Goal: Task Accomplishment & Management: Use online tool/utility

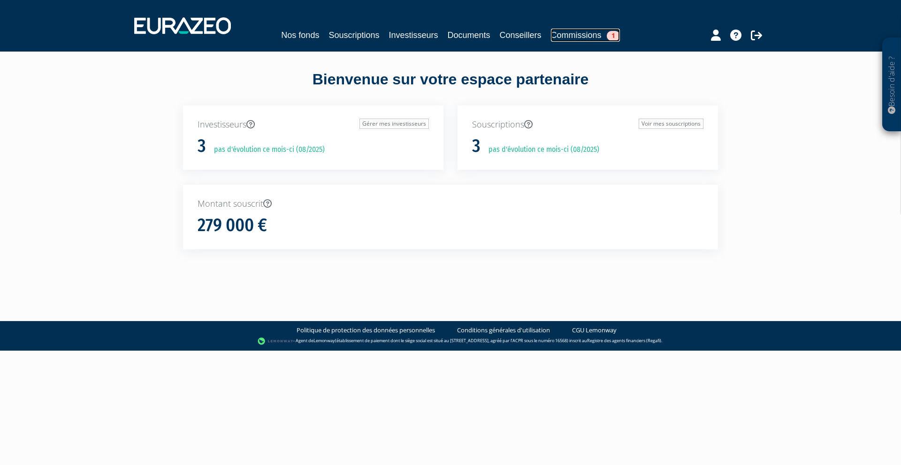
click at [570, 35] on link "Commissions 1" at bounding box center [585, 35] width 69 height 13
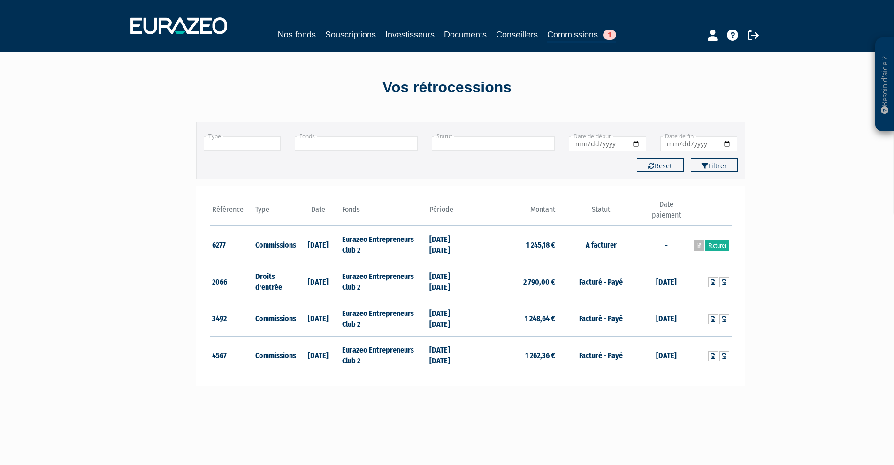
click at [699, 247] on icon at bounding box center [699, 246] width 4 height 6
click at [716, 247] on link "Facturer" at bounding box center [717, 246] width 24 height 10
click at [715, 357] on link at bounding box center [713, 356] width 10 height 10
click at [722, 247] on link "Facturer" at bounding box center [717, 246] width 24 height 10
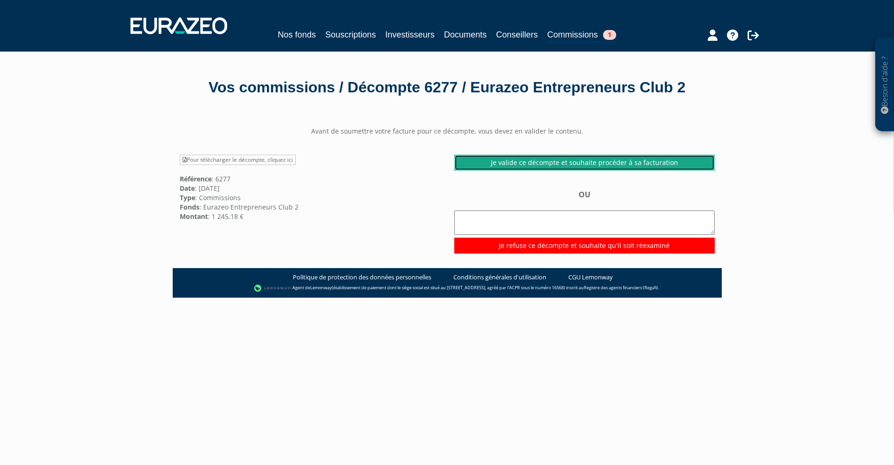
click at [523, 166] on link "Je valide ce décompte et souhaite procéder à sa facturation" at bounding box center [584, 163] width 260 height 16
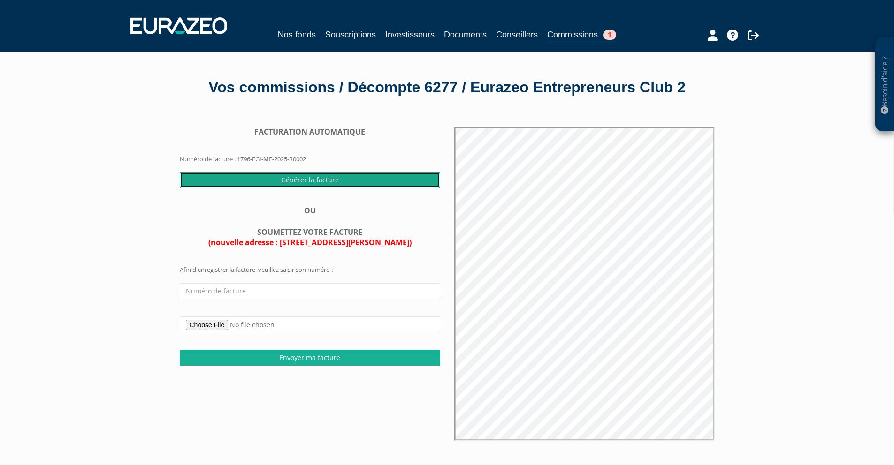
click at [303, 182] on input "Générer la facture" at bounding box center [310, 180] width 260 height 16
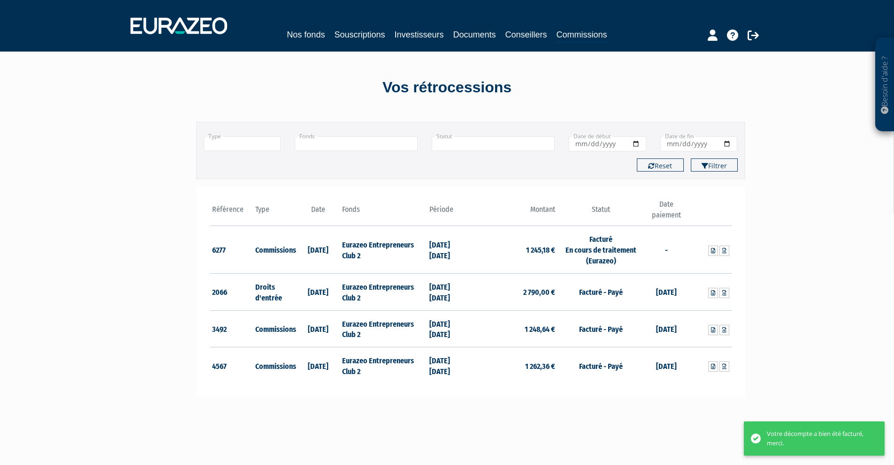
click at [750, 255] on div "Besoin d'aide ? × J'ai besoin d'aide Si vous avez une question à propos du fonc…" at bounding box center [447, 304] width 894 height 608
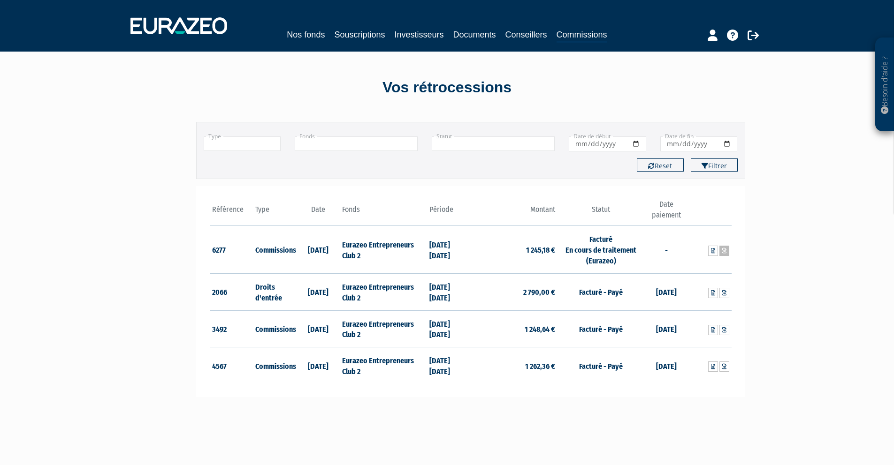
click at [723, 249] on icon at bounding box center [724, 251] width 4 height 6
